Goal: Task Accomplishment & Management: Complete application form

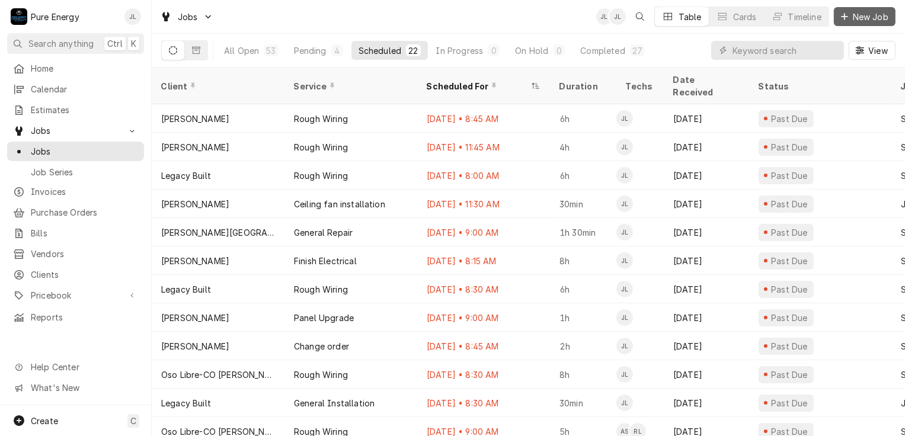
click at [860, 16] on span "New Job" at bounding box center [870, 17] width 40 height 12
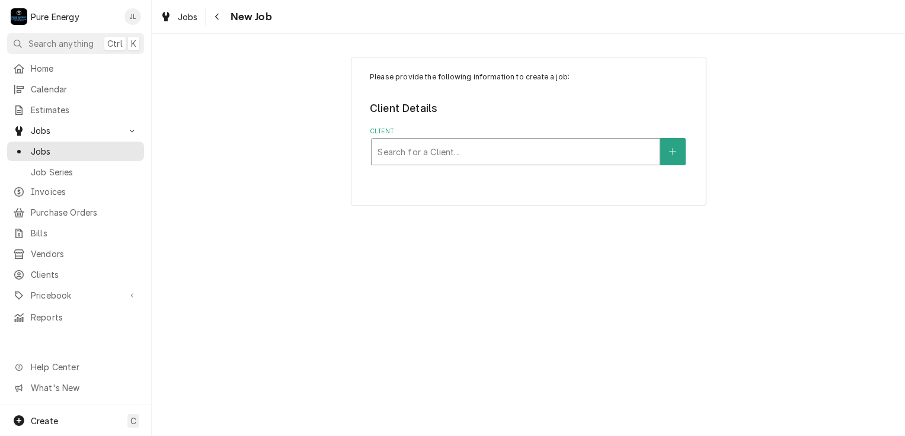
click at [400, 148] on div "Client" at bounding box center [515, 151] width 276 height 21
type input "Legacy"
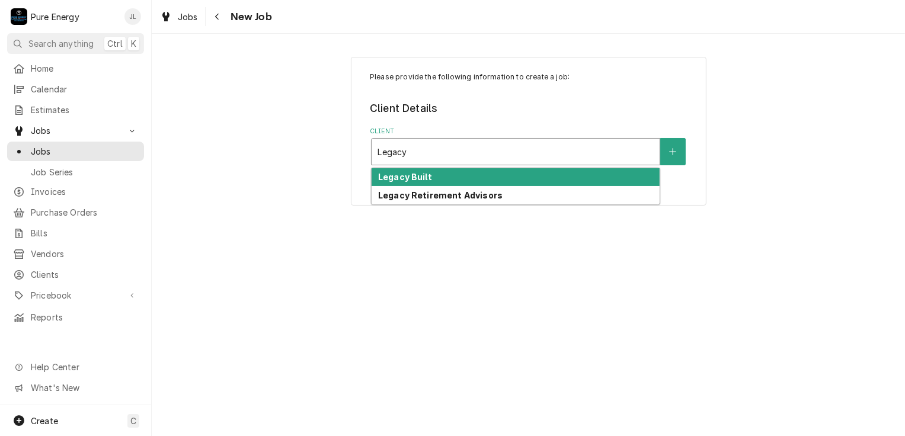
click at [407, 168] on div "Legacy Built" at bounding box center [516, 177] width 288 height 18
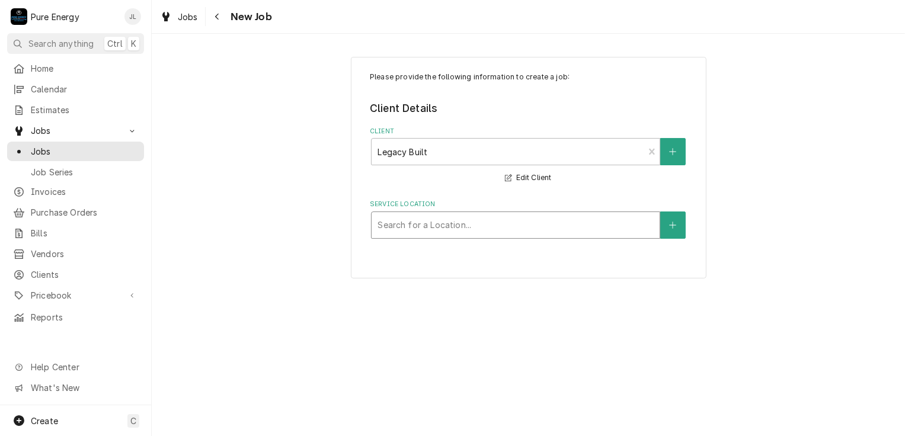
drag, startPoint x: 432, startPoint y: 249, endPoint x: 433, endPoint y: 222, distance: 26.7
click at [430, 239] on div "Please provide the following information to create a job: Client Details Client…" at bounding box center [529, 168] width 356 height 222
click at [433, 222] on div "Service Location" at bounding box center [515, 224] width 276 height 21
type input "Santa"
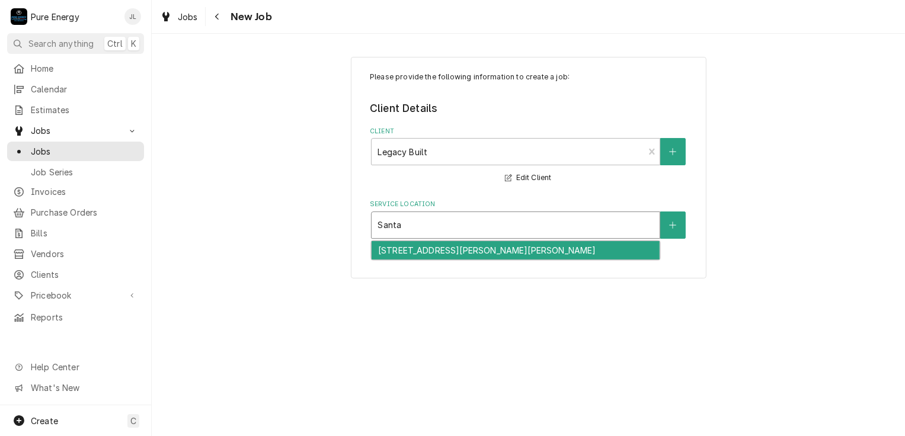
click at [438, 253] on div "2775 Santa Rita Rd, Templeton, CA 93465" at bounding box center [516, 250] width 288 height 18
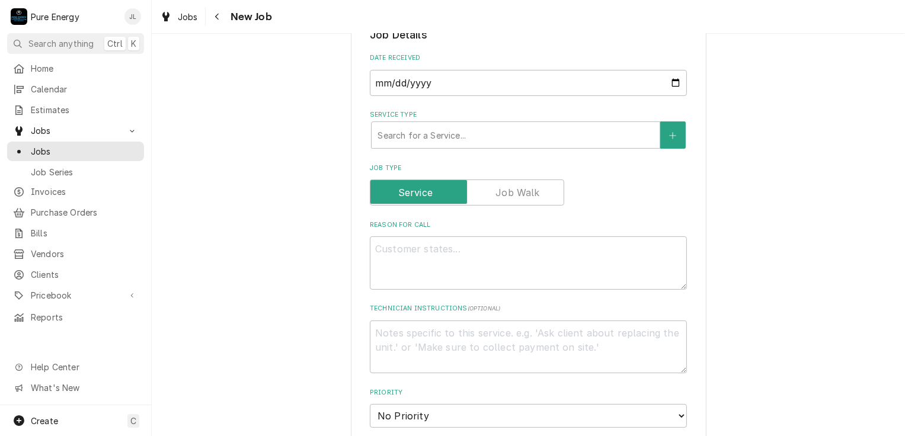
scroll to position [237, 0]
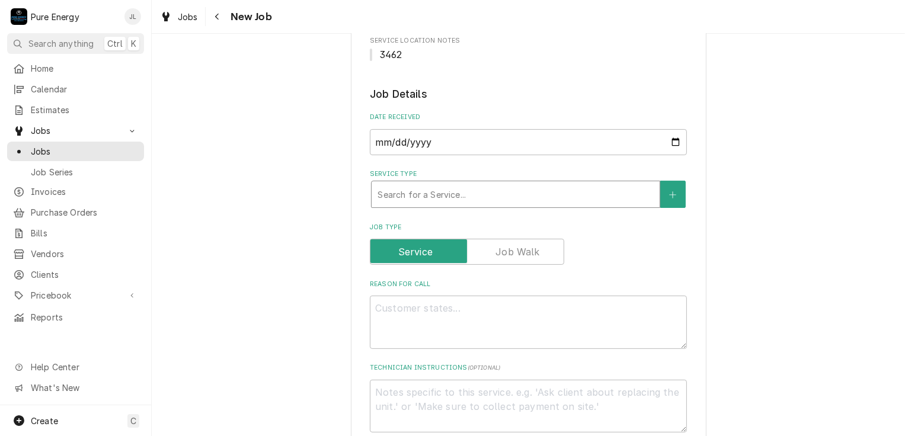
click at [481, 197] on div "Service Type" at bounding box center [515, 194] width 276 height 21
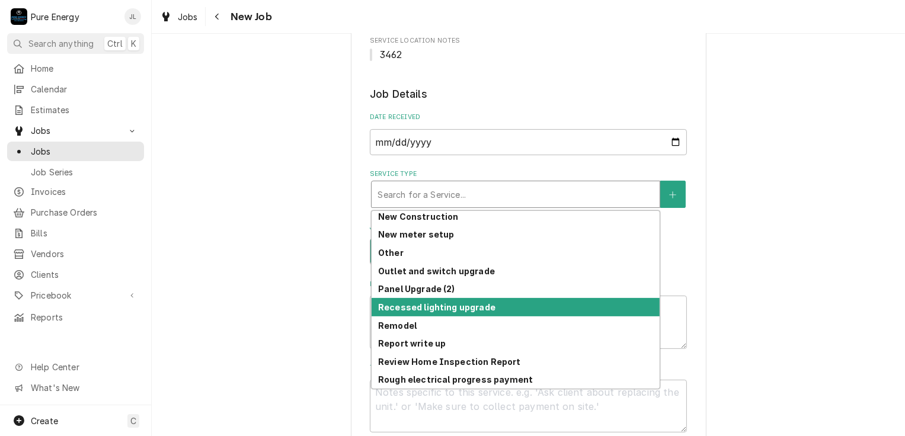
scroll to position [833, 0]
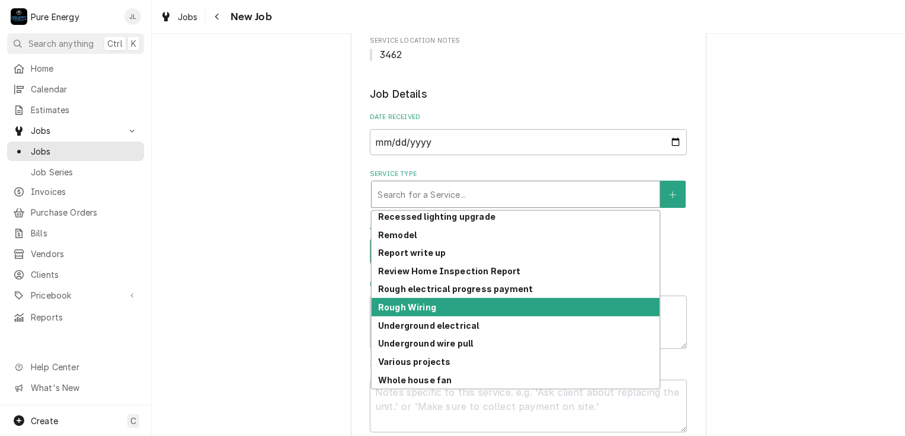
click at [454, 305] on div "Rough Wiring" at bounding box center [516, 307] width 288 height 18
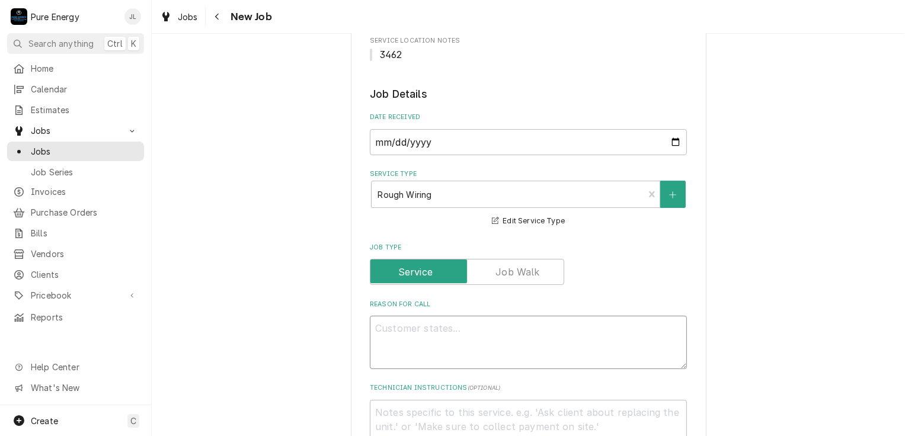
click at [425, 345] on textarea "Reason For Call" at bounding box center [528, 342] width 317 height 53
type textarea "x"
type textarea "G"
type textarea "x"
type textarea "Go"
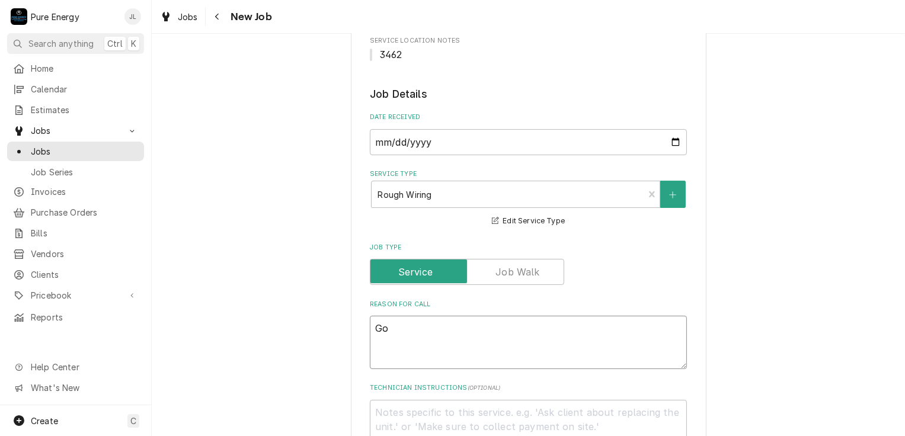
type textarea "x"
type textarea "Go"
type textarea "x"
type textarea "Go b"
type textarea "x"
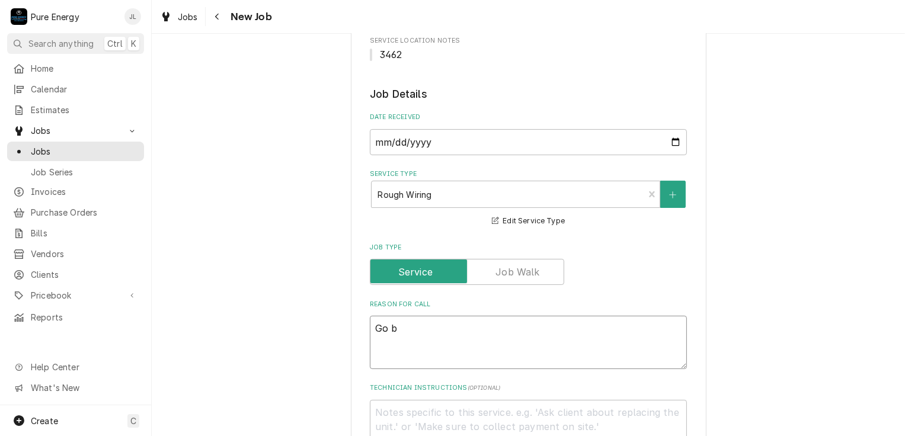
type textarea "Go ba"
type textarea "x"
type textarea "Go back"
type textarea "x"
type textarea "Go back"
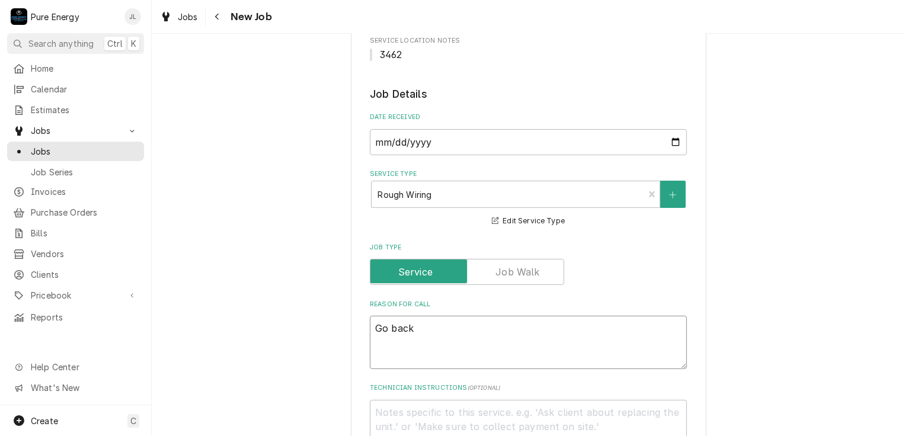
type textarea "x"
type textarea "Go back a"
type textarea "x"
type textarea "Go back an"
type textarea "x"
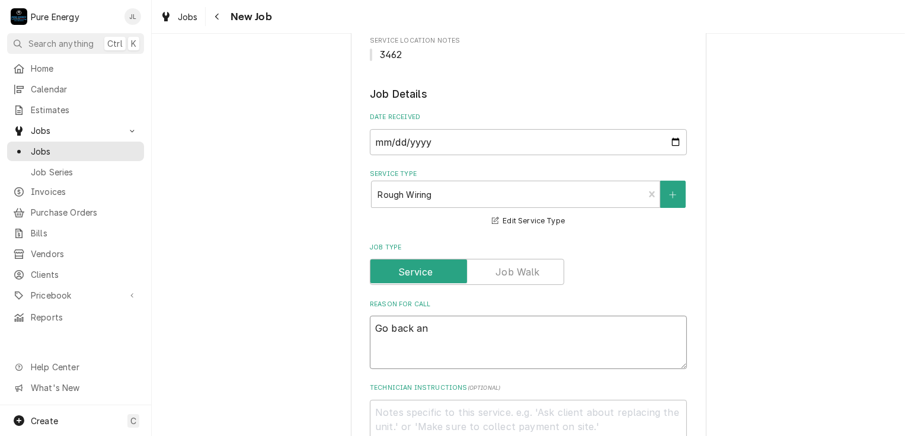
type textarea "Go back and"
type textarea "x"
type textarea "Go back andd"
type textarea "x"
type textarea "Go back andd"
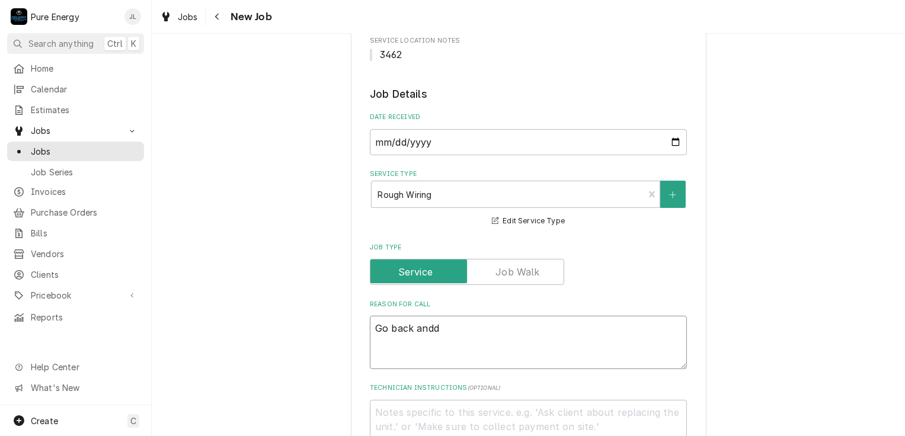
type textarea "x"
type textarea "Go back andd"
type textarea "x"
type textarea "Go back and"
type textarea "x"
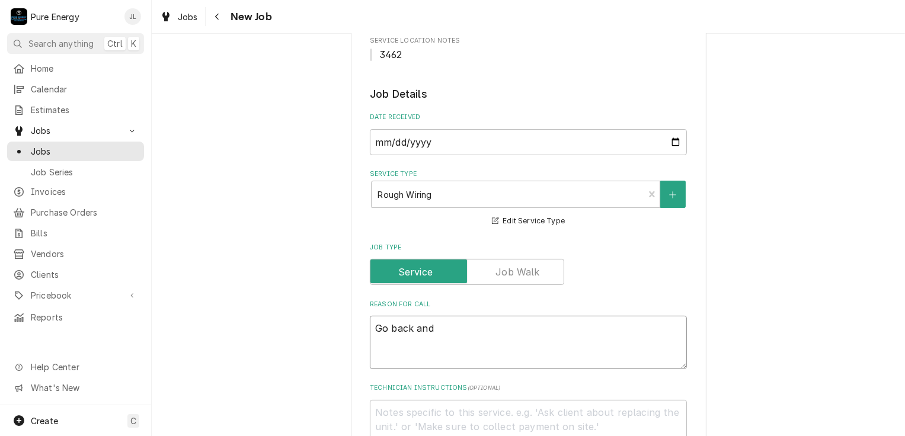
type textarea "Go back and"
type textarea "x"
type textarea "Go back and cl"
type textarea "x"
type textarea "Go back and cle"
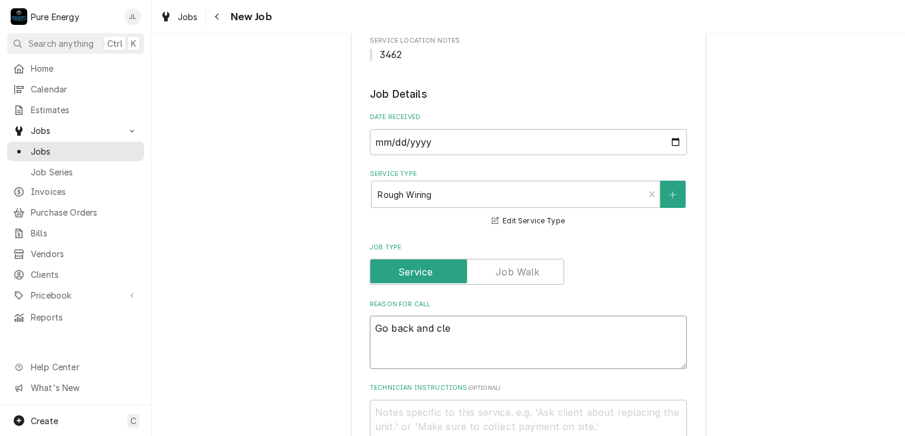
type textarea "x"
type textarea "Go back and clean"
type textarea "x"
type textarea "Go back and clean"
type textarea "x"
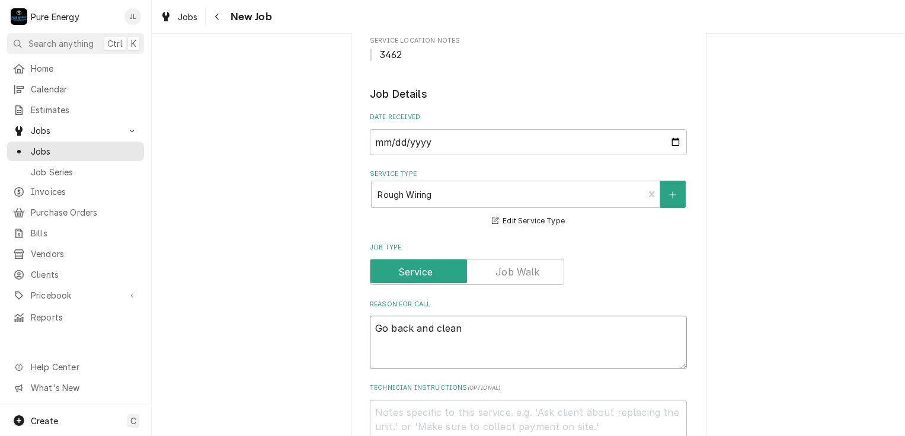
type textarea "Go back and clean u"
type textarea "x"
type textarea "Go back and clean up"
type textarea "x"
type textarea "Go back and clean up"
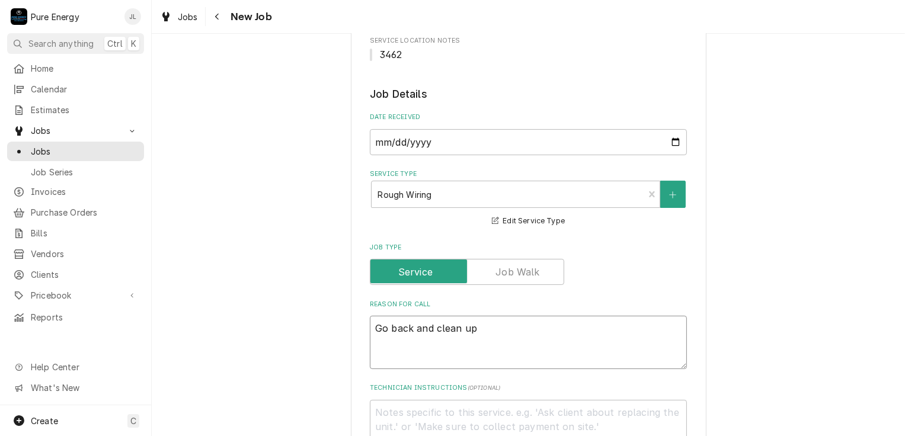
type textarea "x"
type textarea "Go back and clean up w"
type textarea "x"
type textarea "Go back and clean up wi"
type textarea "x"
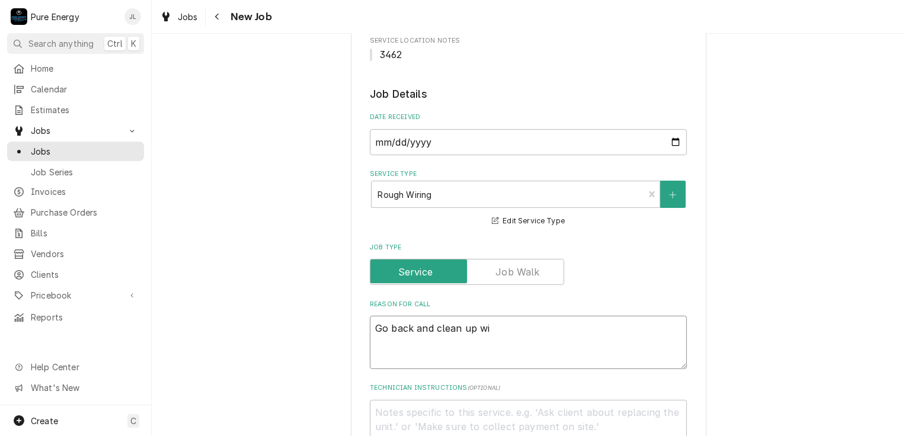
type textarea "Go back and clean up wir"
type textarea "x"
type textarea "Go back and clean up wire"
type textarea "x"
type textarea "Go back and clean up wires"
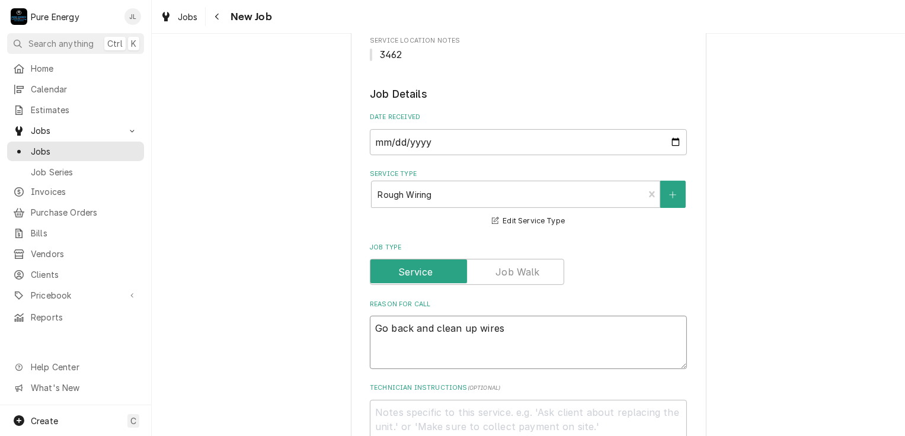
type textarea "x"
type textarea "Go back and clean up wires"
type textarea "x"
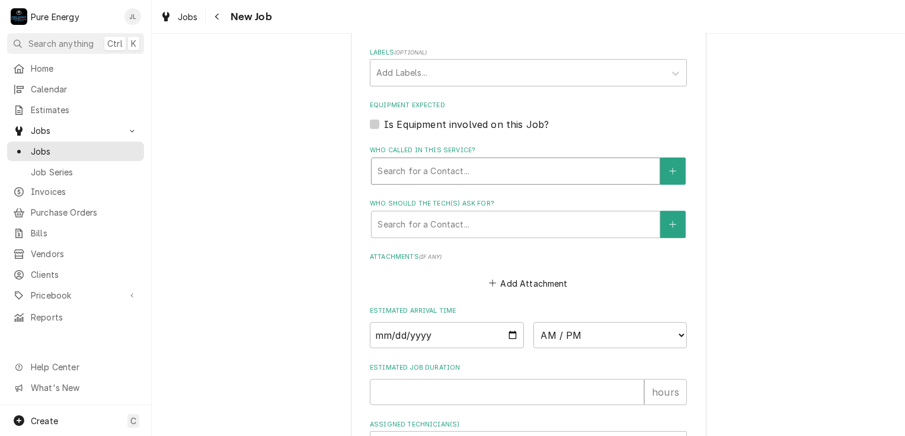
scroll to position [770, 0]
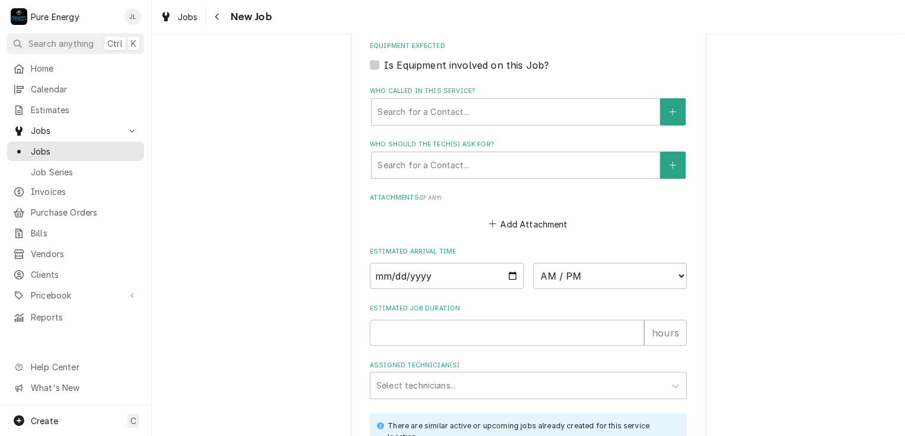
type textarea "Go back and clean up wires"
click at [510, 272] on input "Date" at bounding box center [447, 276] width 154 height 26
type textarea "x"
type input "2025-08-21"
type textarea "x"
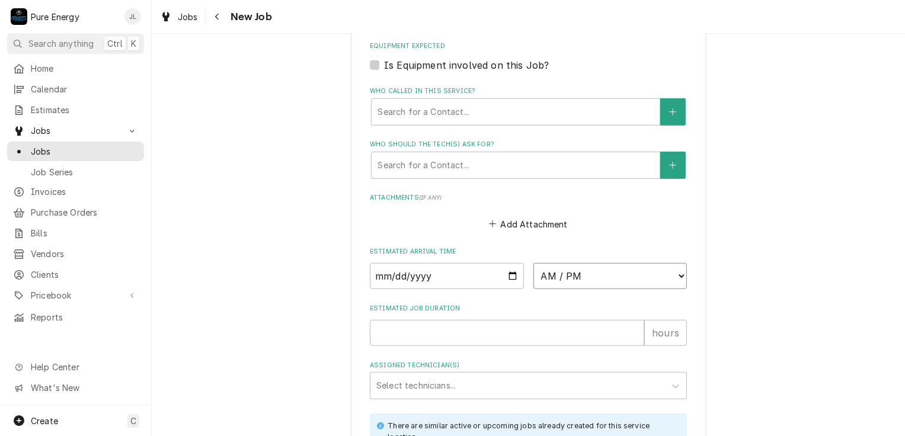
click at [676, 274] on select "AM / PM 6:00 AM 6:15 AM 6:30 AM 6:45 AM 7:00 AM 7:15 AM 7:30 AM 7:45 AM 8:00 AM…" at bounding box center [610, 276] width 154 height 26
select select "11:00:00"
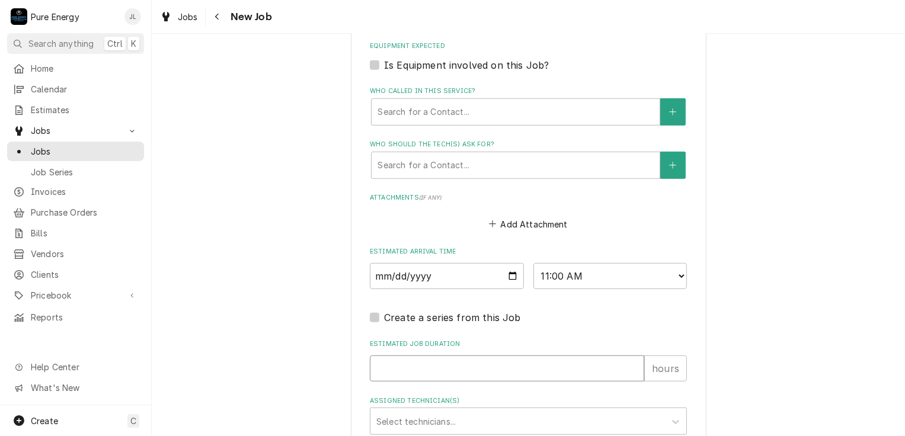
click at [446, 365] on input "Estimated Job Duration" at bounding box center [507, 369] width 274 height 26
type textarea "x"
type input "1"
type textarea "x"
type input "1.5"
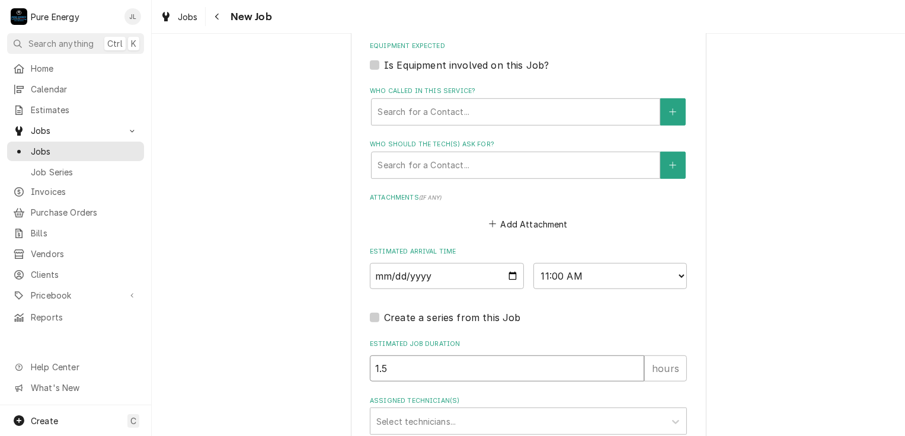
type textarea "x"
type input "1.5"
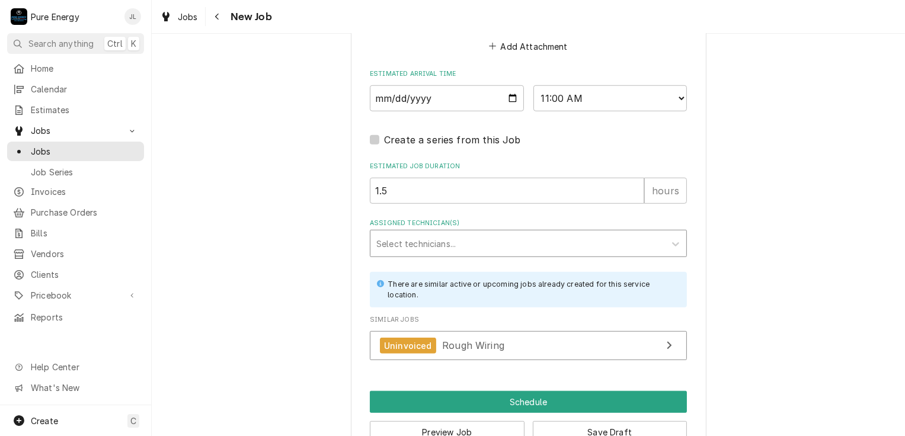
click at [475, 244] on div "Assigned Technician(s)" at bounding box center [517, 243] width 283 height 21
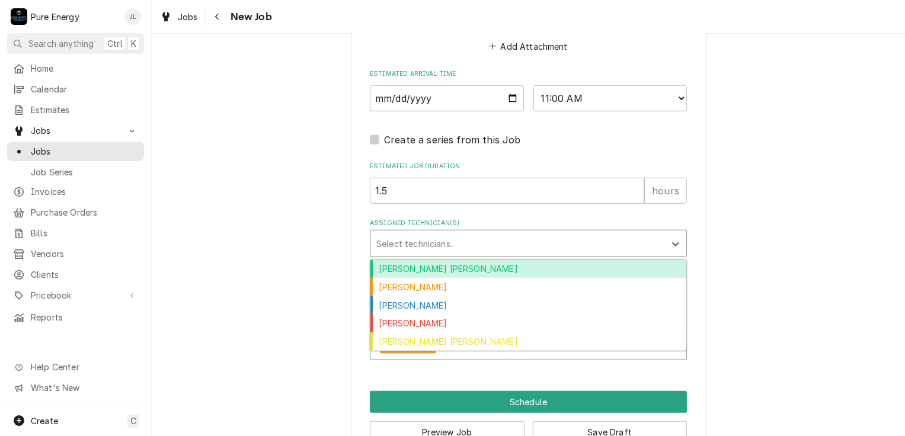
click at [471, 262] on div "Albert Hernandez Soto" at bounding box center [528, 269] width 316 height 18
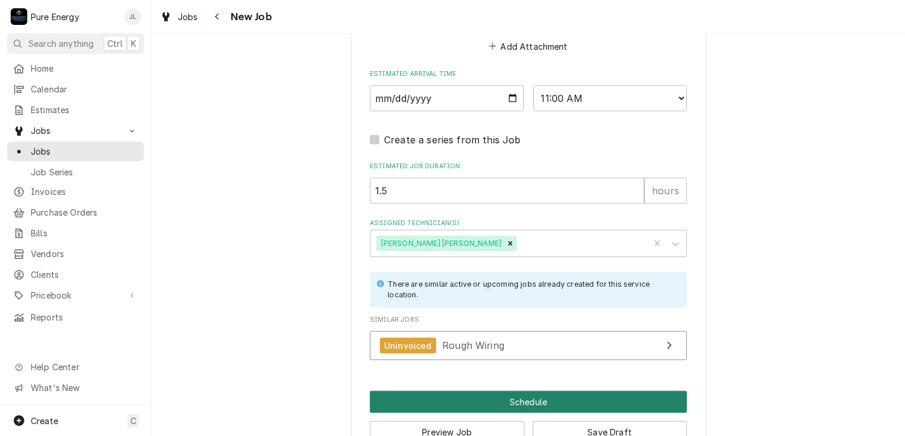
click at [473, 391] on button "Schedule" at bounding box center [528, 402] width 317 height 22
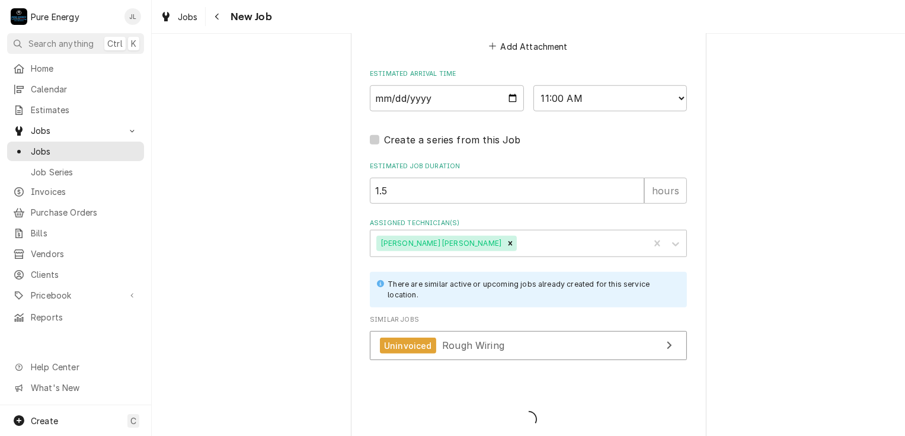
type textarea "x"
